Goal: Task Accomplishment & Management: Complete application form

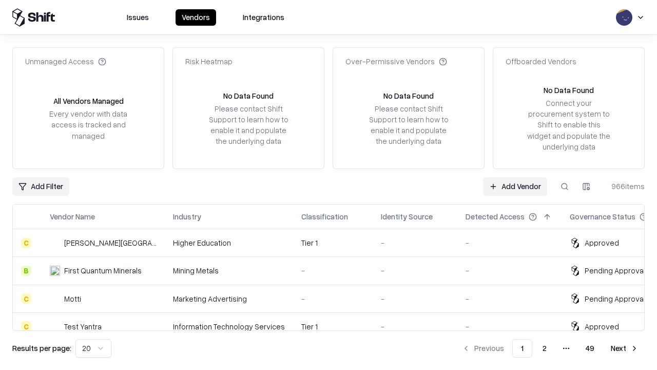
click at [515, 186] on link "Add Vendor" at bounding box center [515, 186] width 64 height 18
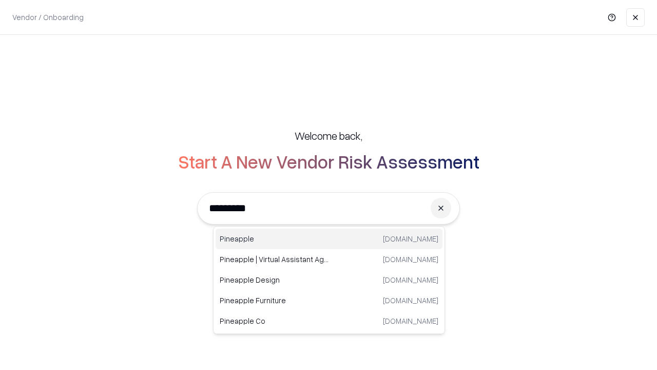
click at [329, 239] on div "Pineapple [DOMAIN_NAME]" at bounding box center [329, 238] width 227 height 21
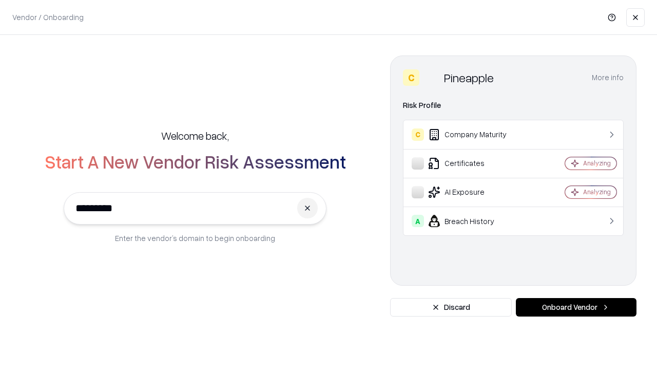
type input "*********"
click at [576, 307] on button "Onboard Vendor" at bounding box center [576, 307] width 121 height 18
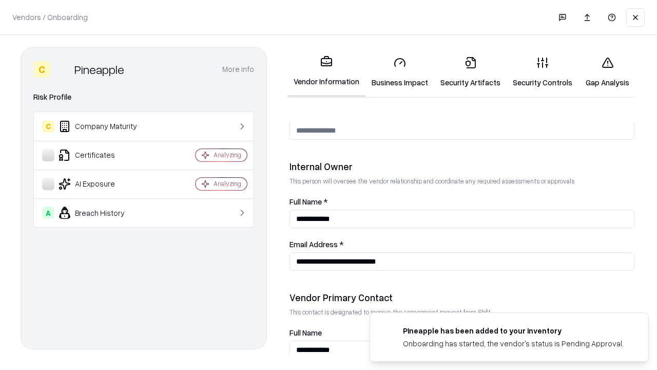
scroll to position [532, 0]
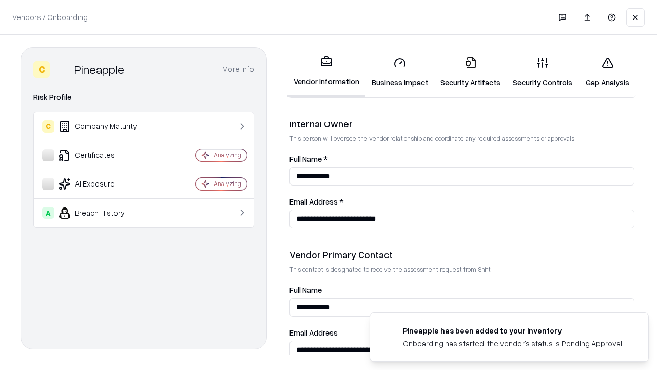
click at [400, 72] on link "Business Impact" at bounding box center [399, 72] width 69 height 48
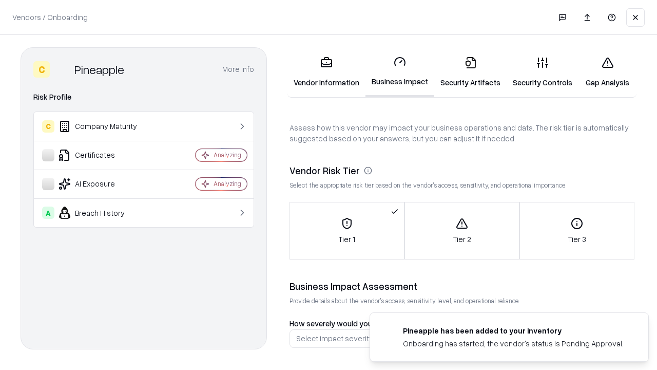
click at [607, 72] on link "Gap Analysis" at bounding box center [608, 72] width 58 height 48
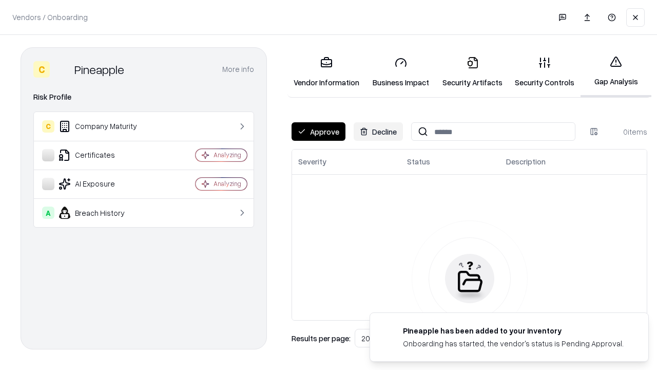
click at [318, 131] on button "Approve" at bounding box center [319, 131] width 54 height 18
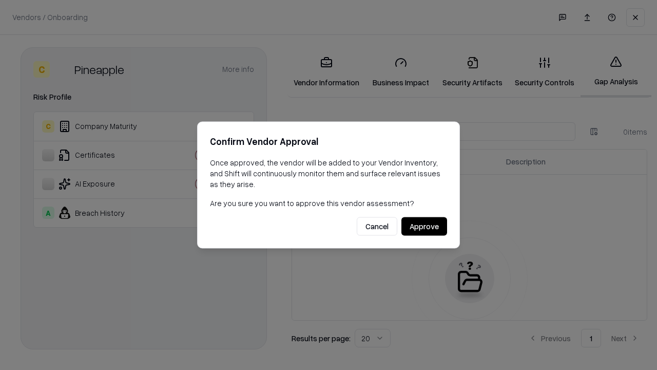
click at [424, 226] on button "Approve" at bounding box center [424, 226] width 46 height 18
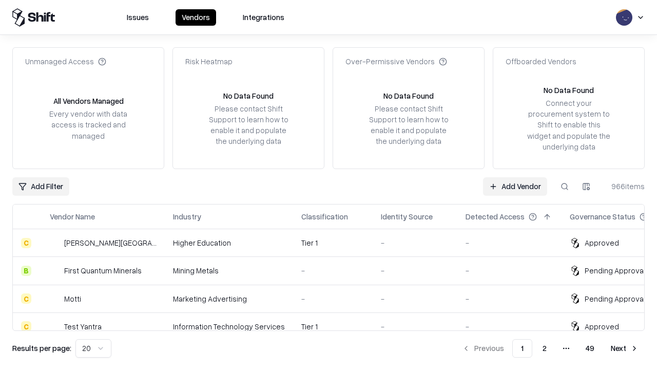
type input "*********"
click at [515, 186] on link "Add Vendor" at bounding box center [515, 186] width 64 height 18
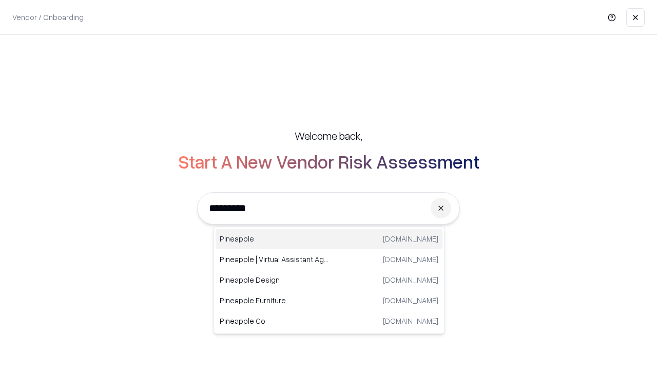
click at [329, 239] on div "Pineapple [DOMAIN_NAME]" at bounding box center [329, 238] width 227 height 21
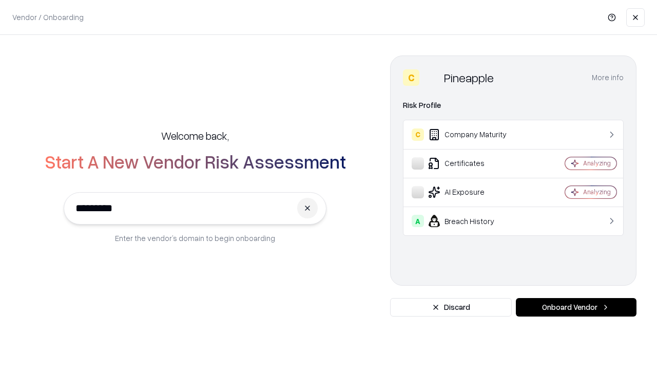
type input "*********"
click at [576, 307] on button "Onboard Vendor" at bounding box center [576, 307] width 121 height 18
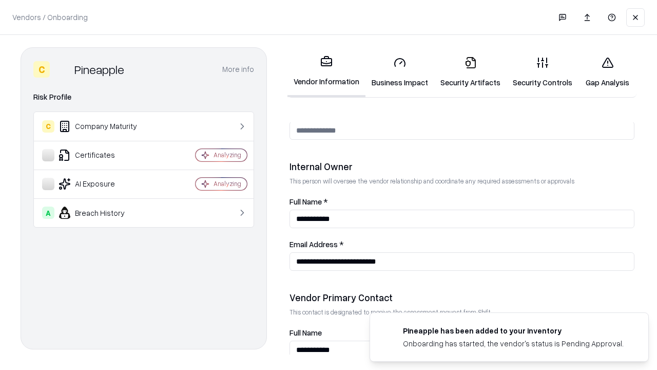
scroll to position [532, 0]
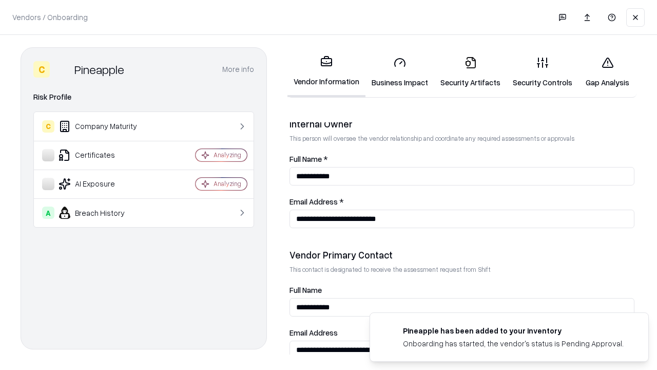
click at [607, 72] on link "Gap Analysis" at bounding box center [608, 72] width 58 height 48
